Goal: Find contact information: Find contact information

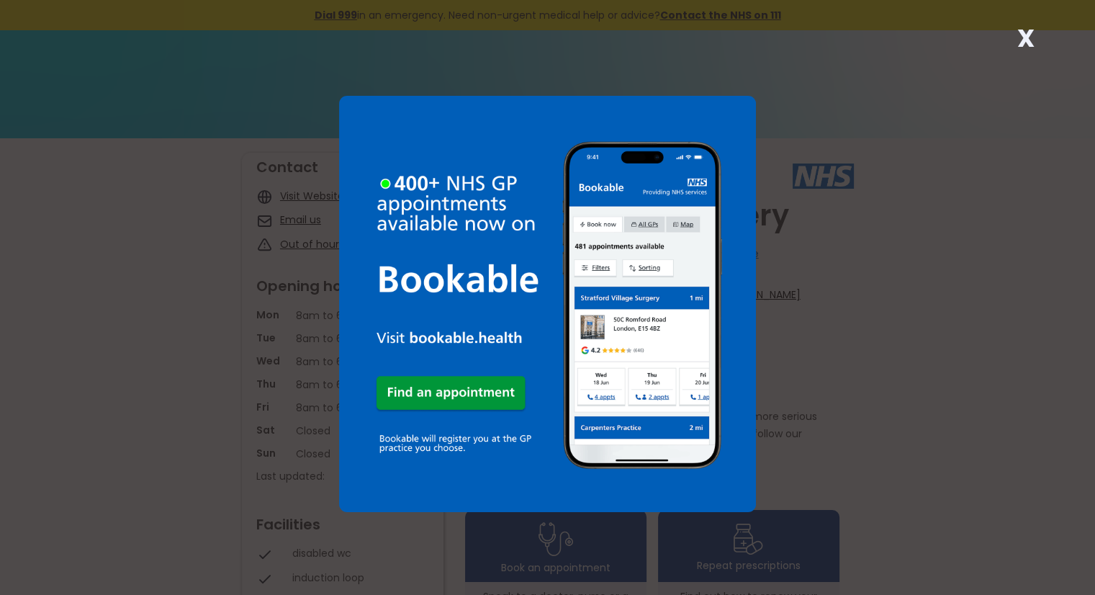
click at [1030, 38] on strong "X" at bounding box center [1025, 38] width 17 height 35
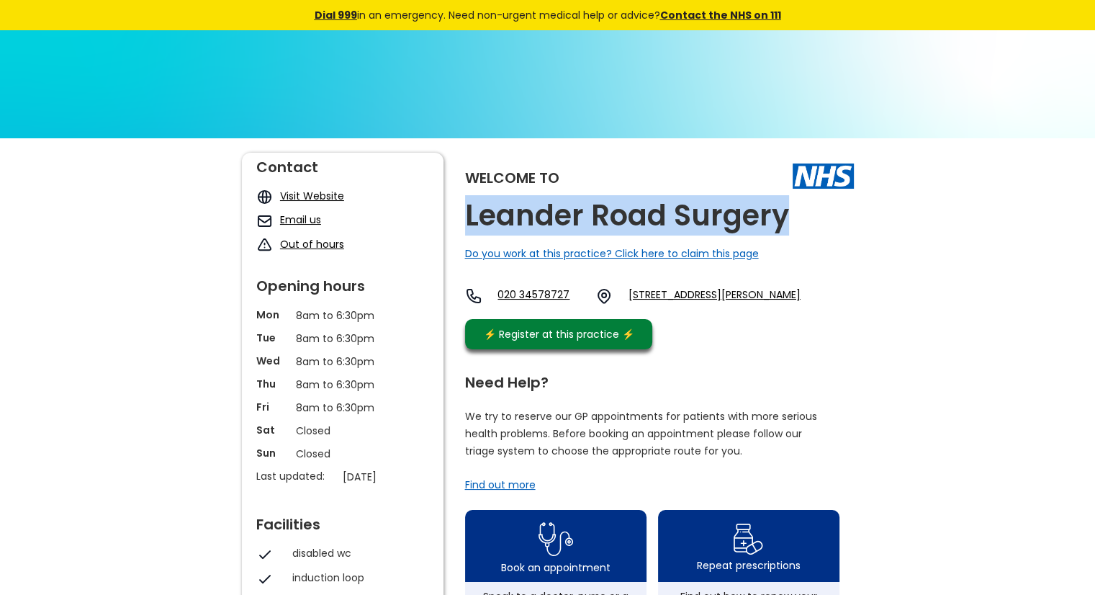
drag, startPoint x: 794, startPoint y: 214, endPoint x: 463, endPoint y: 220, distance: 330.6
copy h2 "Leander Road Surgery"
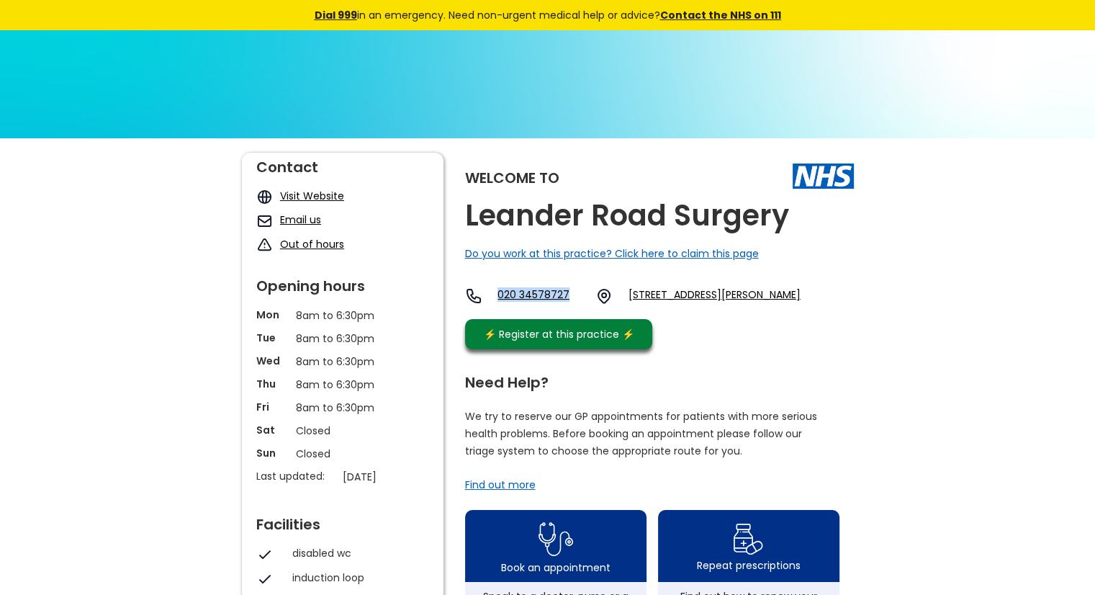
drag, startPoint x: 498, startPoint y: 292, endPoint x: 579, endPoint y: 292, distance: 81.4
click at [579, 292] on div "020 34578727 [STREET_ADDRESS][PERSON_NAME]" at bounding box center [633, 295] width 336 height 17
copy link "020 34578727"
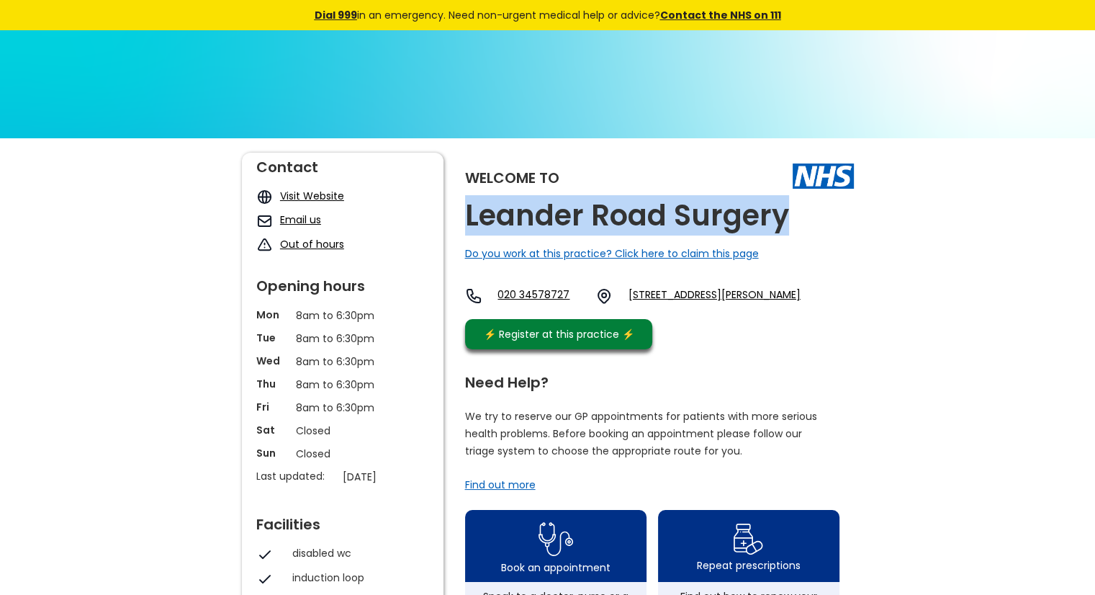
drag, startPoint x: 786, startPoint y: 220, endPoint x: 467, endPoint y: 217, distance: 319.0
click at [467, 217] on h2 "Leander Road Surgery" at bounding box center [627, 215] width 324 height 32
copy h2 "Leander Road Surgery"
